Goal: Check status: Check status

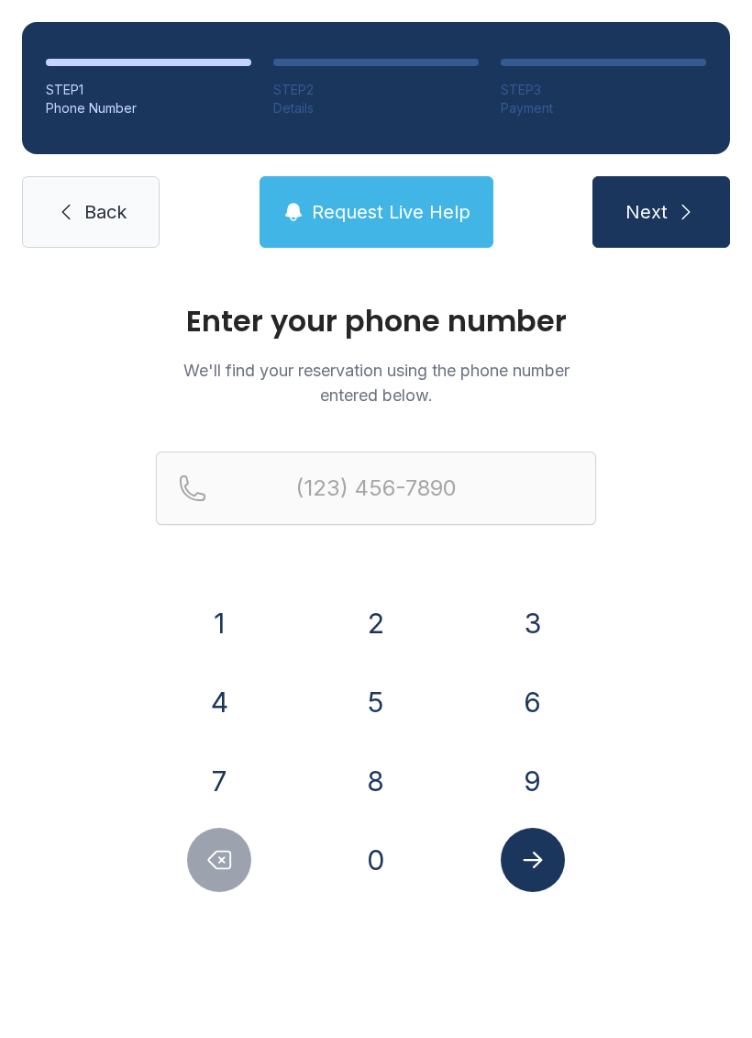
click at [395, 764] on button "8" at bounding box center [376, 781] width 64 height 64
click at [233, 636] on button "1" at bounding box center [219, 623] width 64 height 64
click at [246, 755] on div "7" at bounding box center [220, 781] width 128 height 64
click at [239, 769] on button "7" at bounding box center [219, 781] width 64 height 64
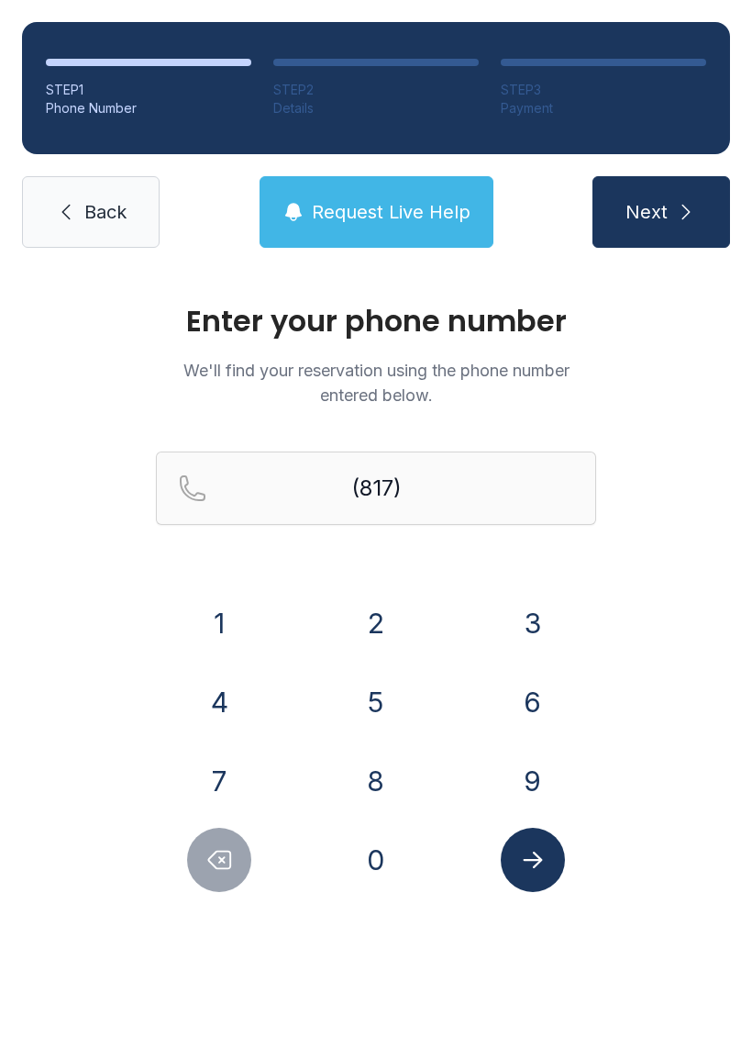
click at [538, 791] on button "9" at bounding box center [533, 781] width 64 height 64
click at [542, 686] on button "6" at bounding box center [533, 702] width 64 height 64
click at [375, 598] on button "2" at bounding box center [376, 623] width 64 height 64
click at [219, 758] on button "7" at bounding box center [219, 781] width 64 height 64
click at [219, 625] on button "1" at bounding box center [219, 623] width 64 height 64
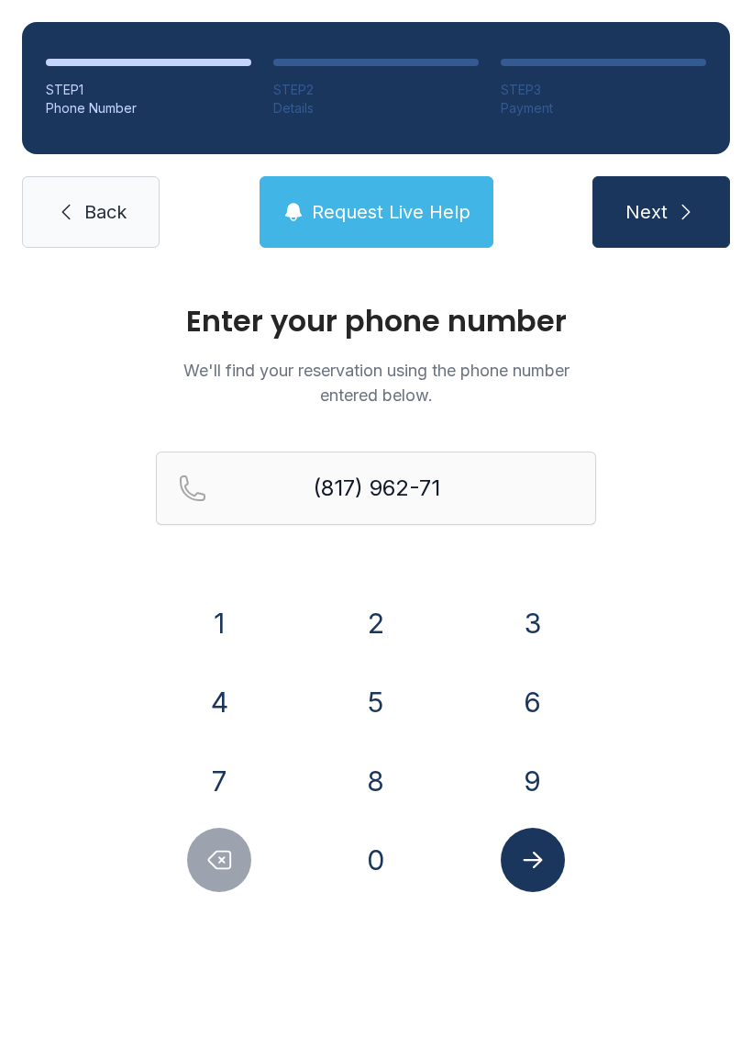
click at [355, 795] on button "8" at bounding box center [376, 781] width 64 height 64
click at [380, 705] on button "5" at bounding box center [376, 702] width 64 height 64
type input "[PHONE_NUMBER]"
click at [549, 848] on button "Submit lookup form" at bounding box center [533, 860] width 64 height 64
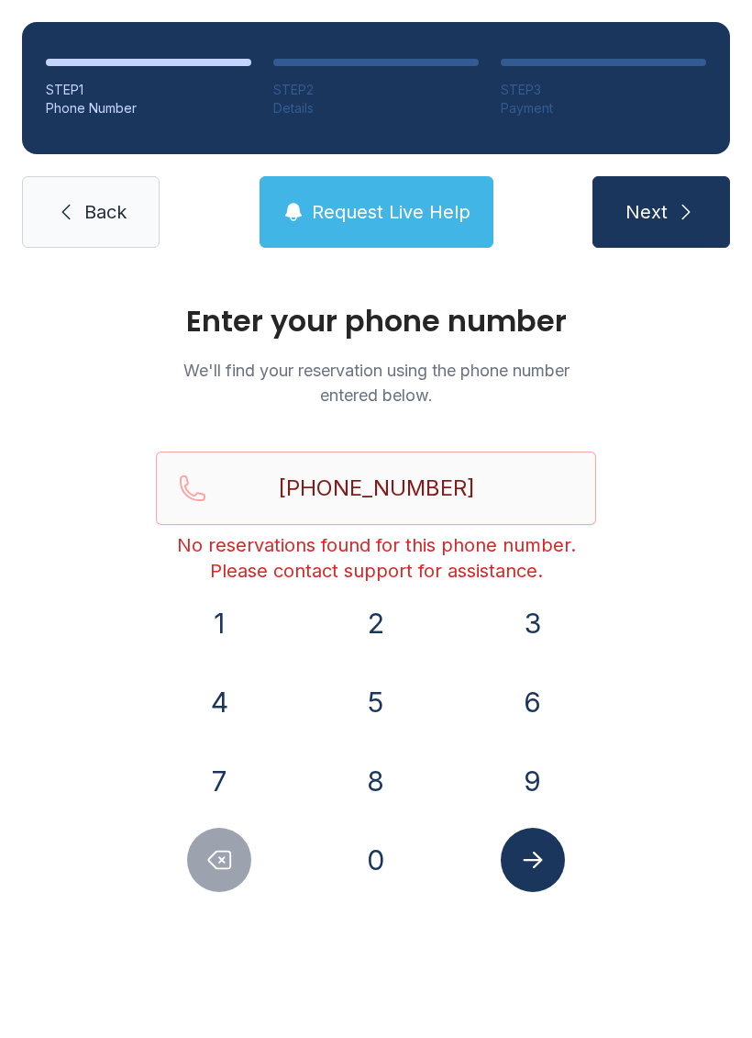
click at [550, 858] on button "Submit lookup form" at bounding box center [533, 860] width 64 height 64
click at [114, 209] on span "Back" at bounding box center [105, 212] width 42 height 26
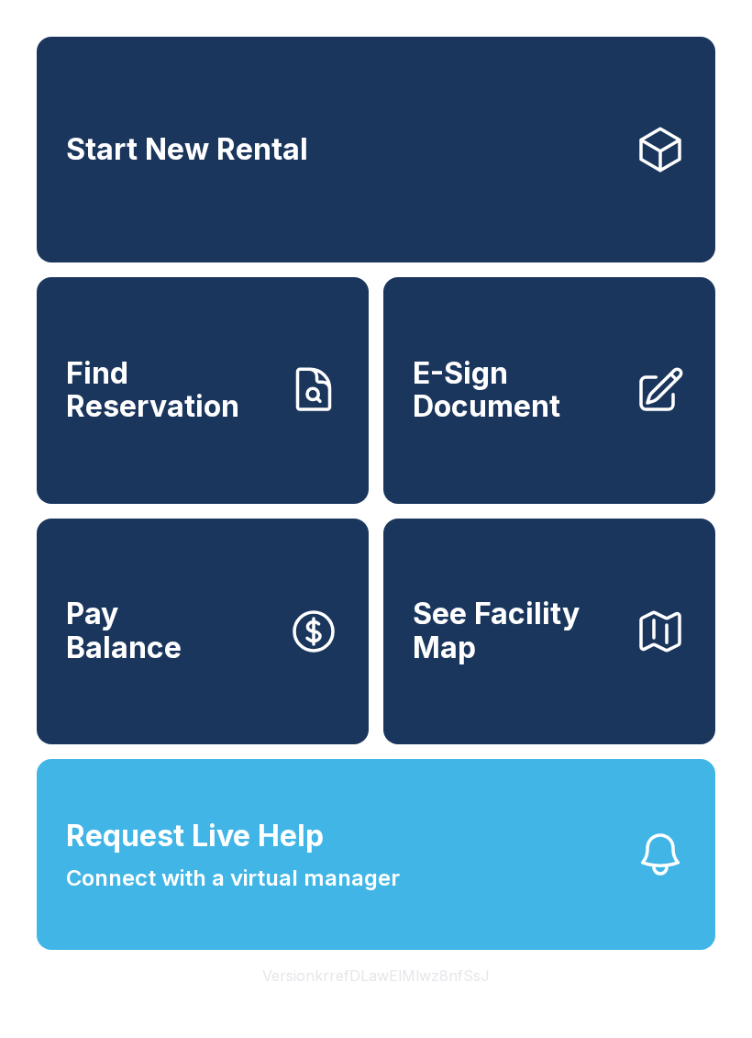
click at [562, 424] on span "E-Sign Document" at bounding box center [516, 390] width 207 height 67
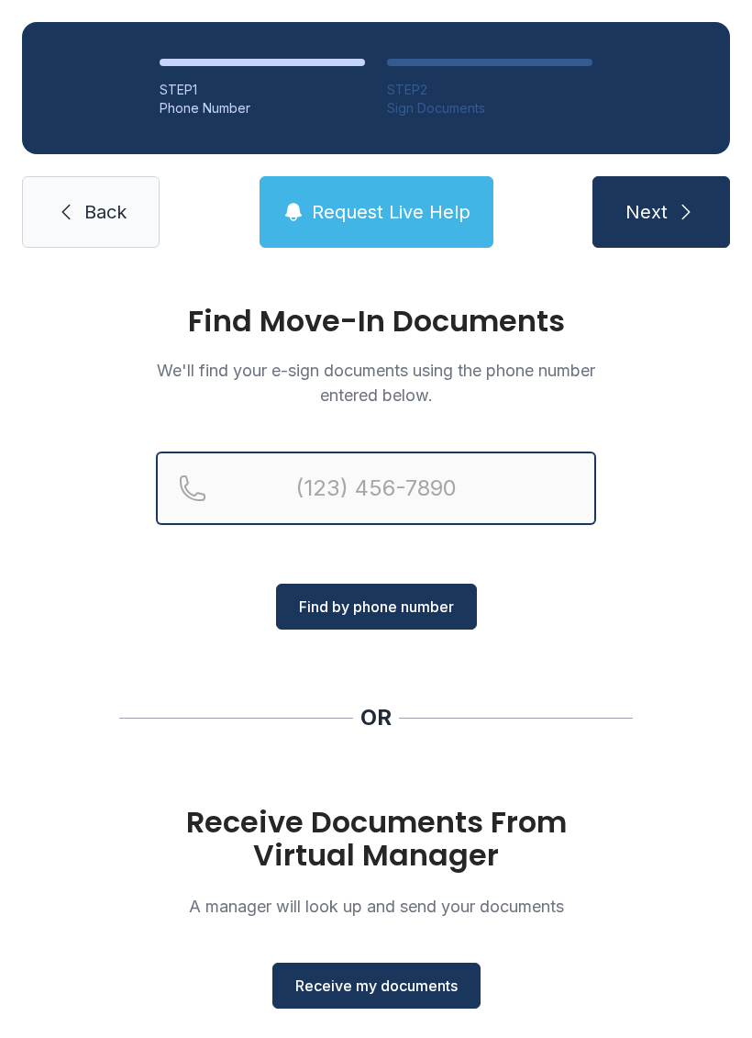
click at [444, 487] on input "Reservation phone number" at bounding box center [376, 487] width 440 height 73
type input "(81"
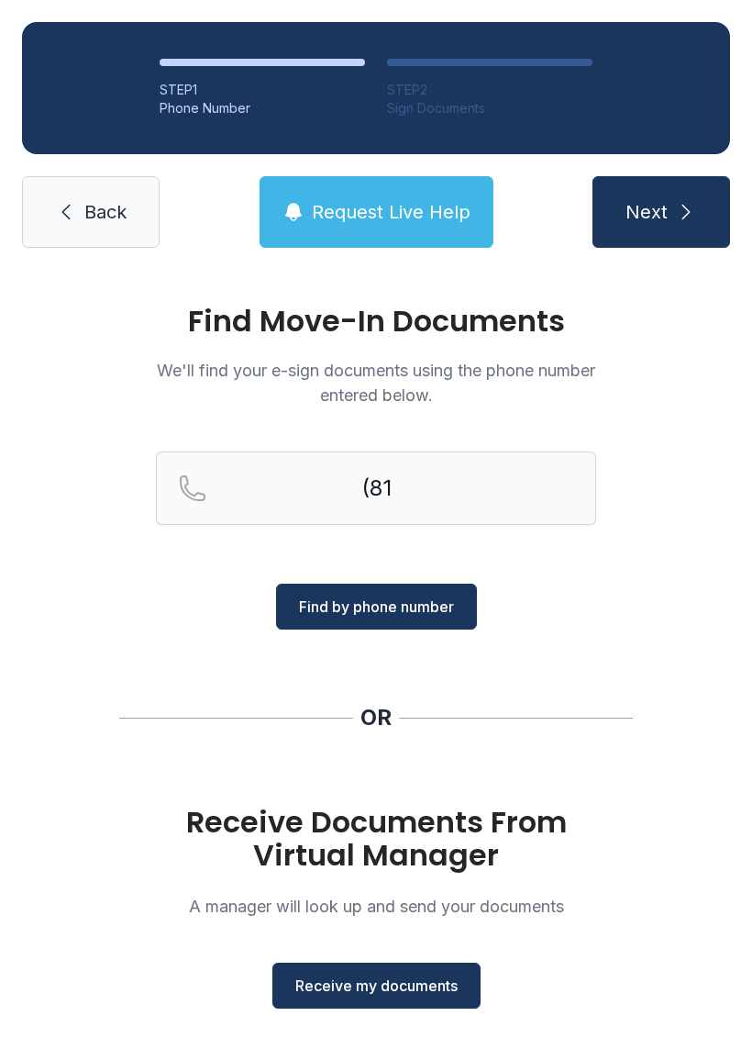
click at [100, 211] on span "Back" at bounding box center [105, 212] width 42 height 26
